Goal: Information Seeking & Learning: Compare options

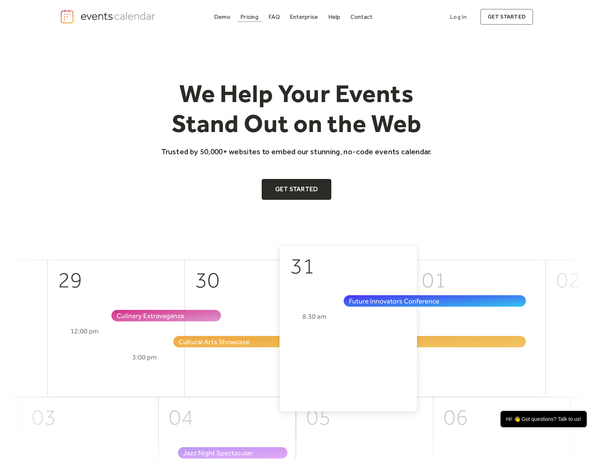
click at [250, 18] on div "Pricing" at bounding box center [249, 17] width 18 height 4
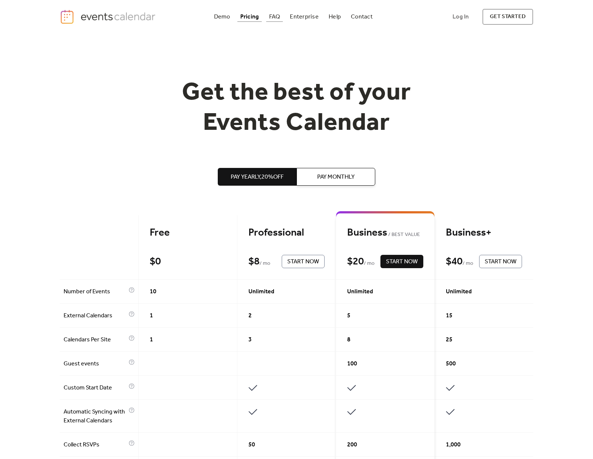
click at [273, 19] on div "FAQ" at bounding box center [274, 17] width 11 height 4
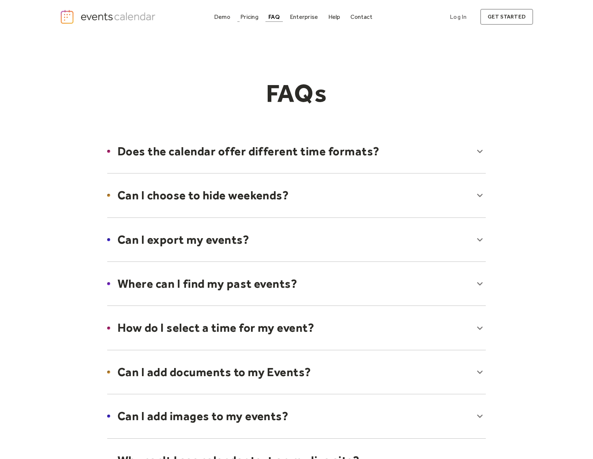
click at [252, 11] on div "Demo Pricing FAQ Enterprise Help Contact Log In Get Started Log In get started" at bounding box center [297, 17] width 474 height 16
click at [252, 15] on div "Pricing" at bounding box center [249, 17] width 18 height 4
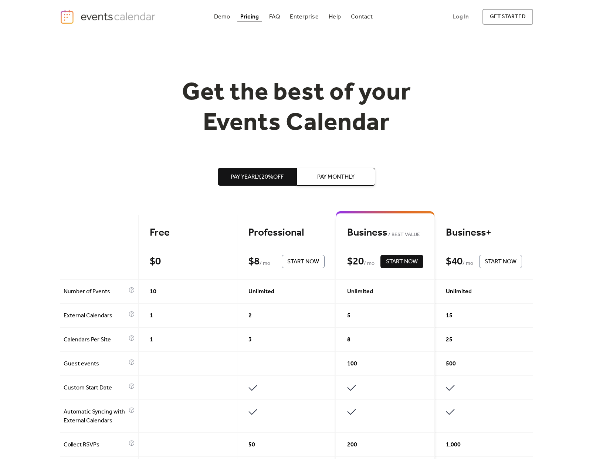
click at [139, 15] on img "home" at bounding box center [109, 16] width 98 height 15
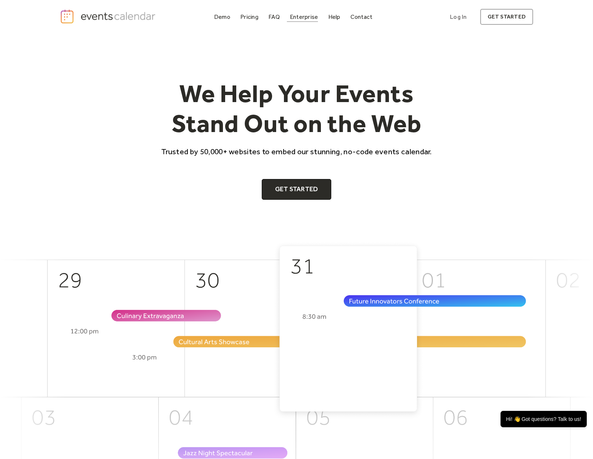
click at [303, 19] on div "Enterprise" at bounding box center [304, 17] width 28 height 4
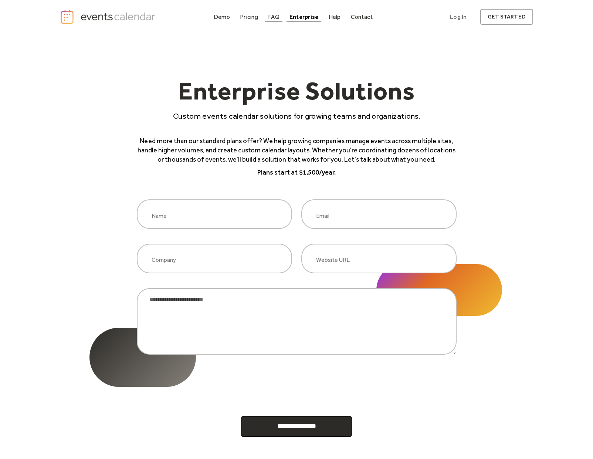
click at [275, 15] on div "FAQ" at bounding box center [273, 17] width 11 height 4
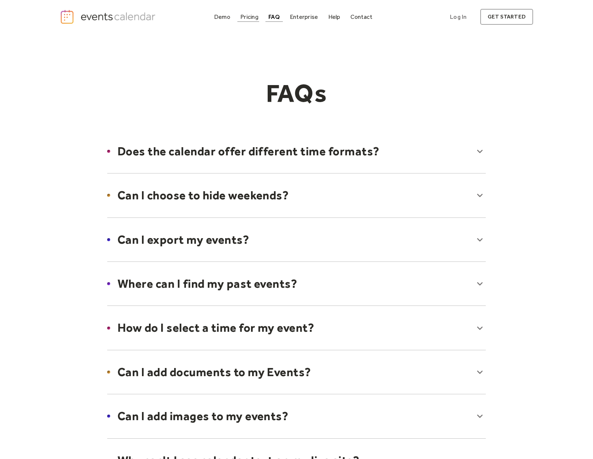
click at [253, 18] on div "Pricing" at bounding box center [249, 17] width 18 height 4
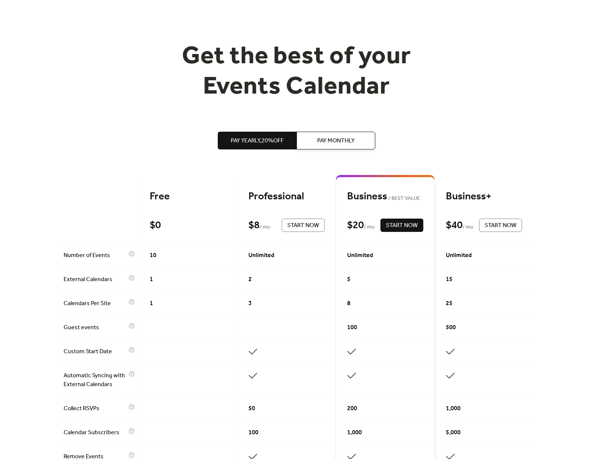
scroll to position [92, 0]
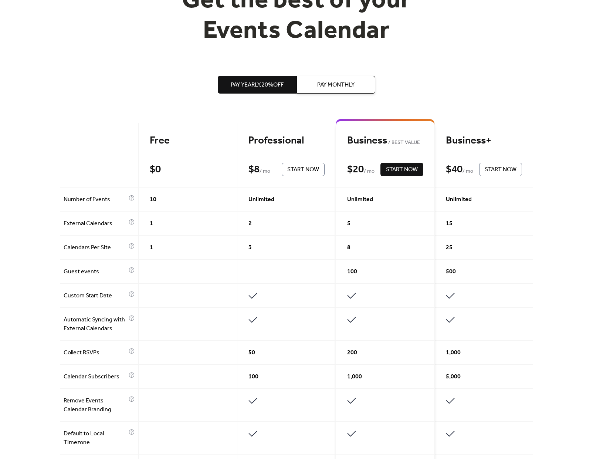
click at [337, 83] on span "Pay Monthly" at bounding box center [335, 85] width 37 height 9
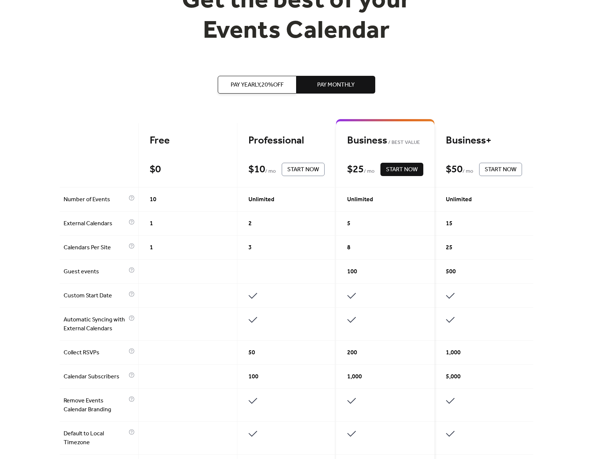
click at [270, 82] on span "Pay Yearly, 20% off" at bounding box center [257, 85] width 53 height 9
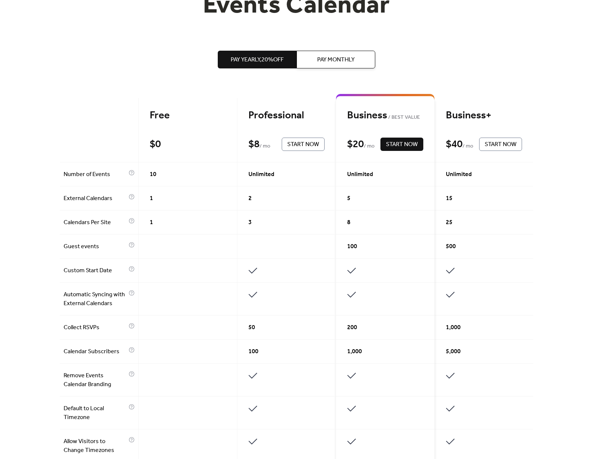
scroll to position [16, 0]
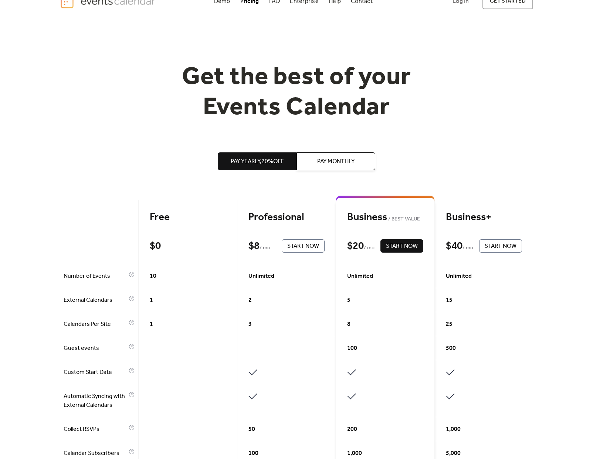
click at [363, 162] on button "Pay Monthly" at bounding box center [336, 161] width 79 height 18
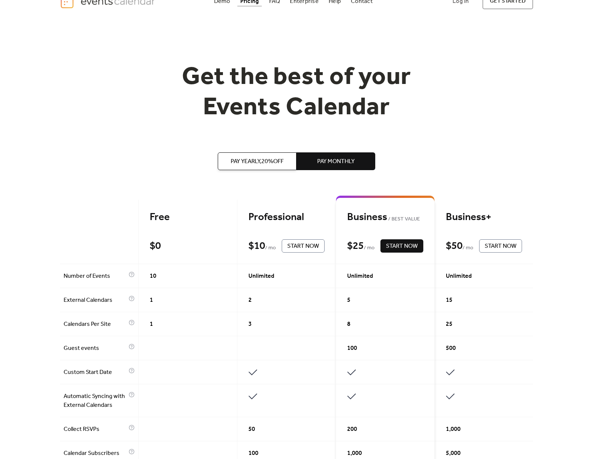
click at [257, 157] on span "Pay Yearly, 20% off" at bounding box center [257, 161] width 53 height 9
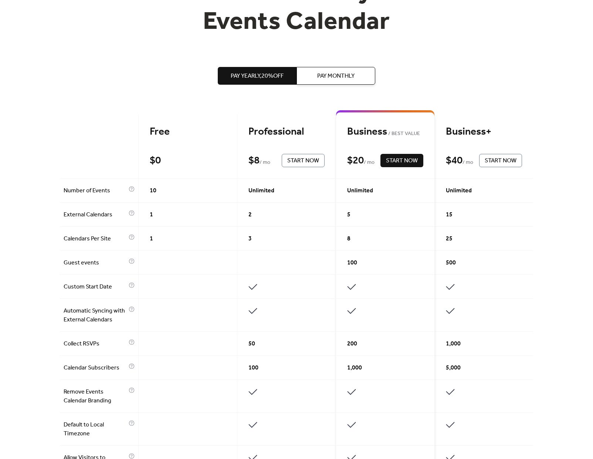
scroll to position [63, 0]
